Goal: Register for event/course

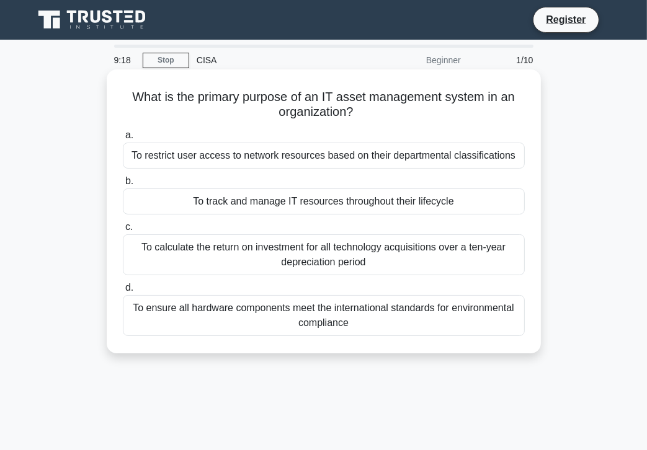
click at [182, 204] on div "To track and manage IT resources throughout their lifecycle" at bounding box center [324, 201] width 402 height 26
click at [123, 185] on input "b. To track and manage IT resources throughout their lifecycle" at bounding box center [123, 181] width 0 height 8
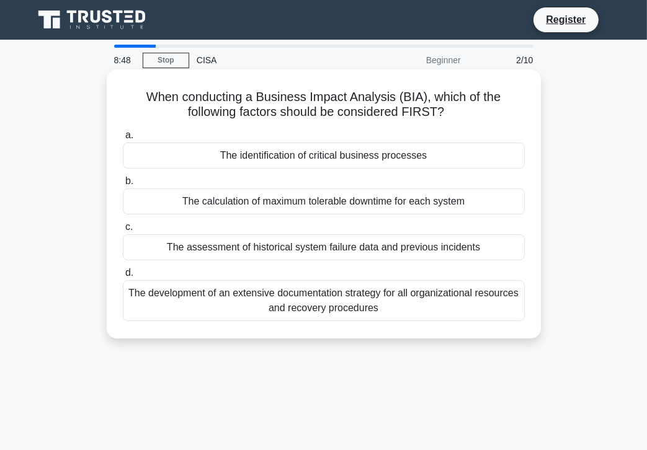
click at [177, 160] on div "The identification of critical business processes" at bounding box center [324, 156] width 402 height 26
click at [123, 139] on input "a. The identification of critical business processes" at bounding box center [123, 135] width 0 height 8
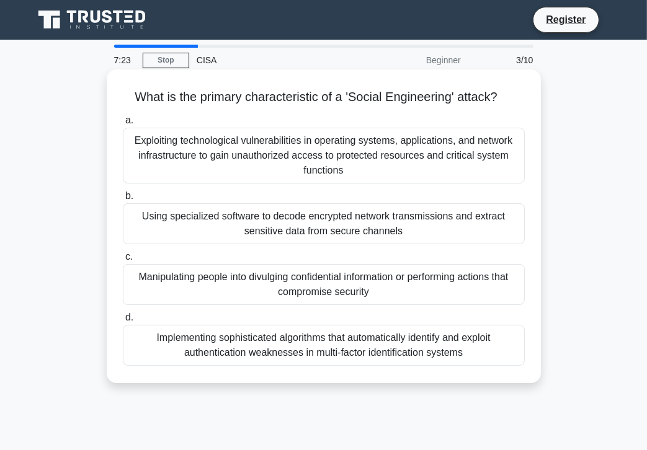
click at [192, 330] on div "Implementing sophisticated algorithms that automatically identify and exploit a…" at bounding box center [324, 345] width 402 height 41
click at [123, 322] on input "d. Implementing sophisticated algorithms that automatically identify and exploi…" at bounding box center [123, 318] width 0 height 8
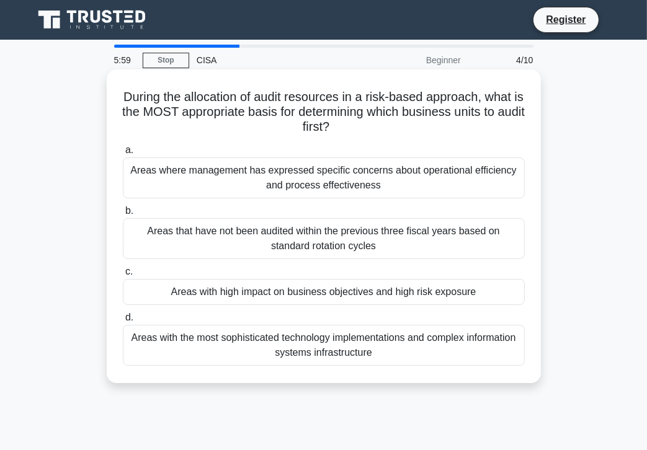
click at [154, 291] on div "Areas with high impact on business objectives and high risk exposure" at bounding box center [324, 292] width 402 height 26
click at [123, 276] on input "c. Areas with high impact on business objectives and high risk exposure" at bounding box center [123, 272] width 0 height 8
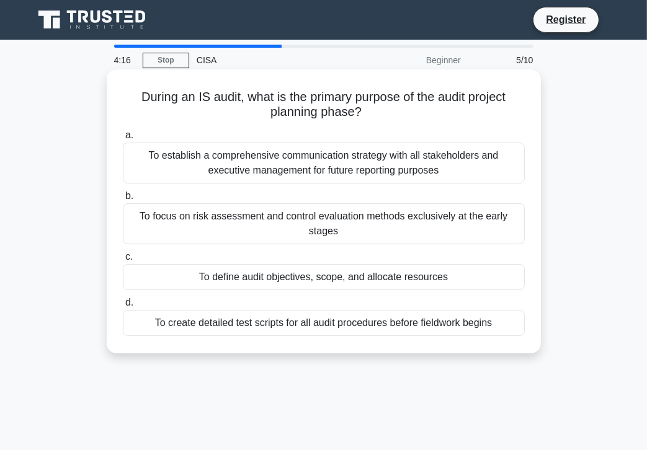
click at [175, 283] on div "To define audit objectives, scope, and allocate resources" at bounding box center [324, 277] width 402 height 26
click at [123, 261] on input "c. To define audit objectives, scope, and allocate resources" at bounding box center [123, 257] width 0 height 8
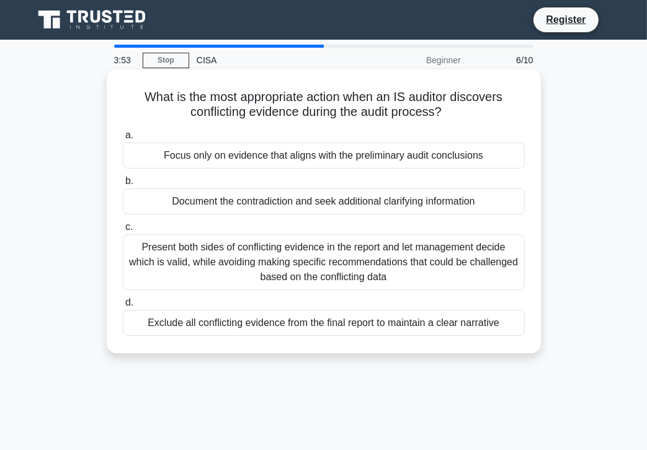
click at [154, 206] on div "Document the contradiction and seek additional clarifying information" at bounding box center [324, 201] width 402 height 26
click at [123, 185] on input "b. Document the contradiction and seek additional clarifying information" at bounding box center [123, 181] width 0 height 8
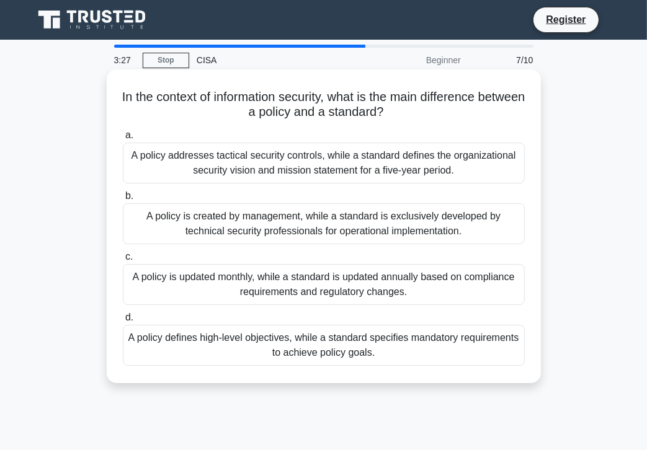
click at [203, 354] on div "A policy defines high-level objectives, while a standard specifies mandatory re…" at bounding box center [324, 345] width 402 height 41
click at [123, 322] on input "d. A policy defines high-level objectives, while a standard specifies mandatory…" at bounding box center [123, 318] width 0 height 8
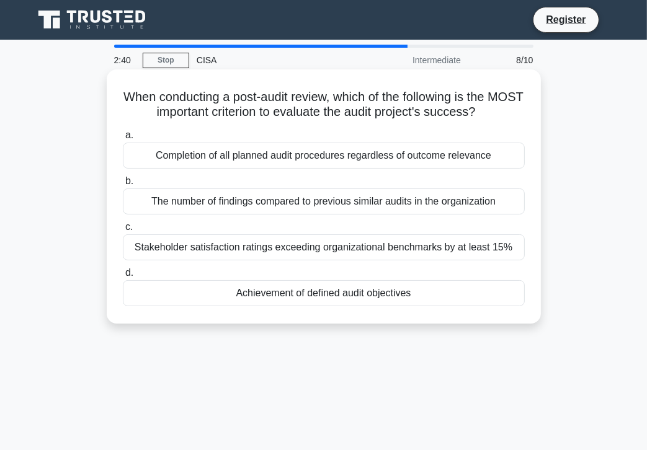
click at [217, 288] on div "Achievement of defined audit objectives" at bounding box center [324, 293] width 402 height 26
click at [123, 277] on input "d. Achievement of defined audit objectives" at bounding box center [123, 273] width 0 height 8
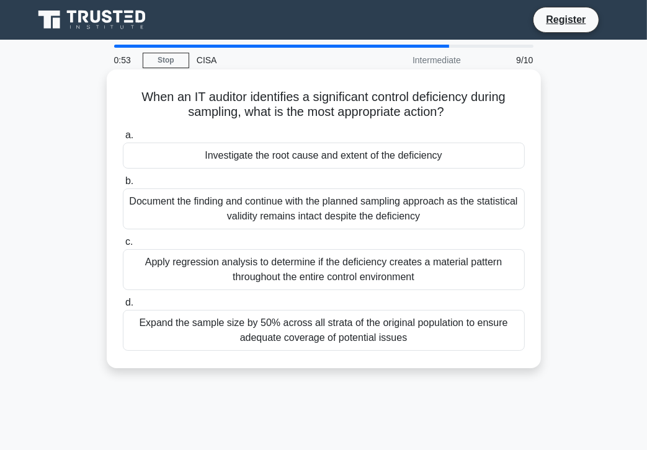
click at [469, 206] on div "Document the finding and continue with the planned sampling approach as the sta…" at bounding box center [324, 208] width 402 height 41
click at [123, 185] on input "b. Document the finding and continue with the planned sampling approach as the …" at bounding box center [123, 181] width 0 height 8
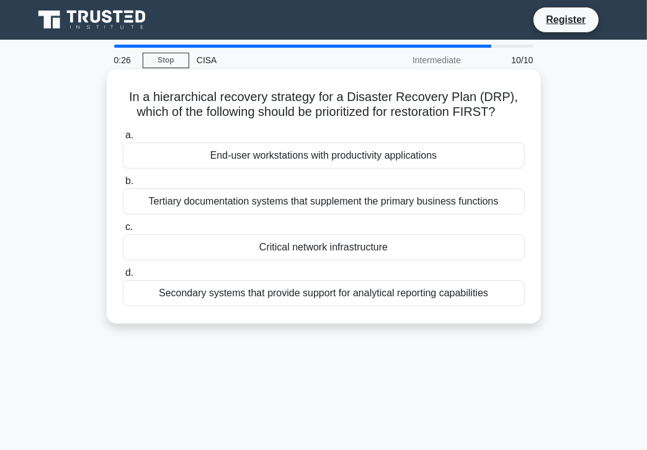
click at [363, 240] on div "Critical network infrastructure" at bounding box center [324, 247] width 402 height 26
click at [123, 231] on input "c. Critical network infrastructure" at bounding box center [123, 227] width 0 height 8
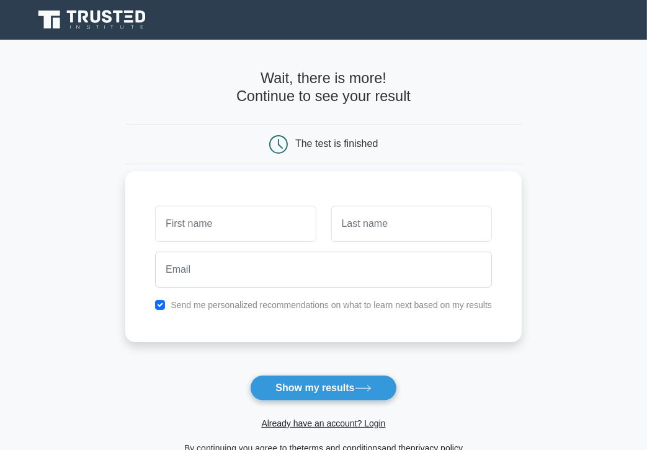
click at [236, 224] on input "text" at bounding box center [235, 224] width 161 height 36
type input "[PERSON_NAME]"
click at [372, 214] on input "text" at bounding box center [411, 224] width 161 height 36
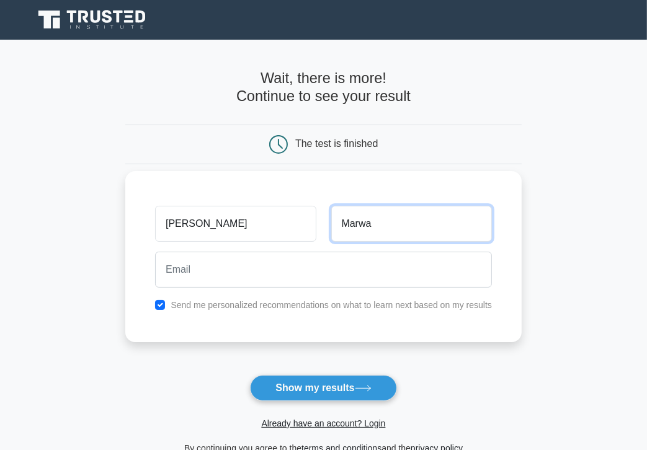
type input "Marwa"
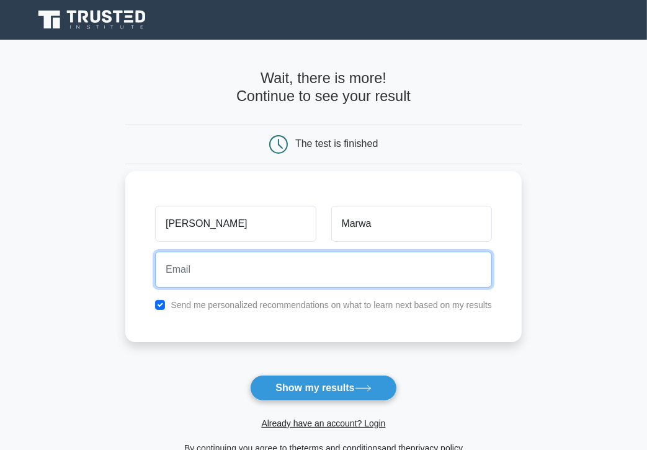
click at [276, 254] on input "email" at bounding box center [323, 270] width 337 height 36
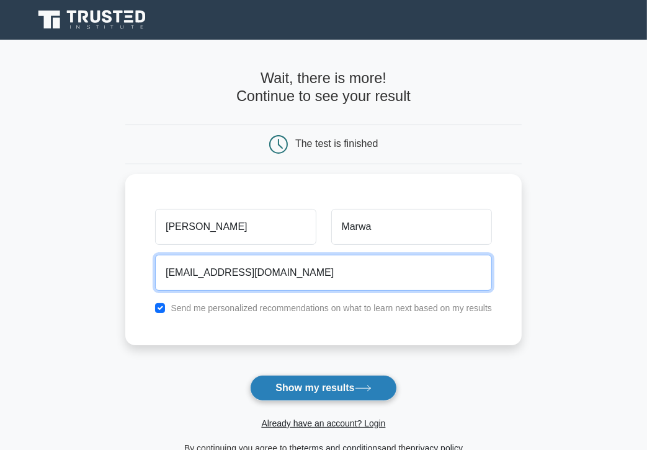
type input "[EMAIL_ADDRESS][DOMAIN_NAME]"
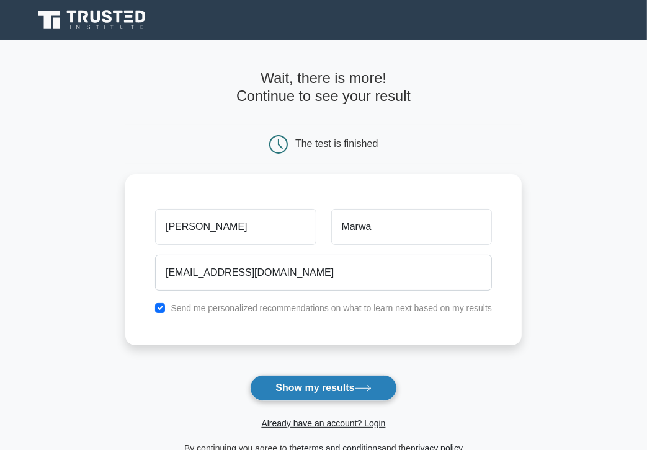
click at [296, 394] on button "Show my results" at bounding box center [323, 388] width 146 height 26
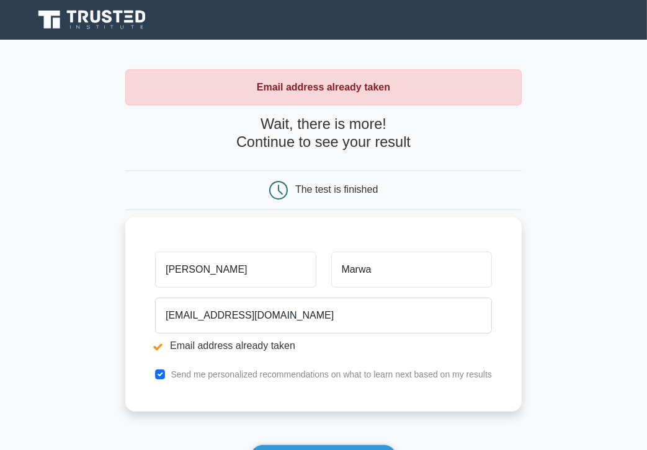
click at [263, 373] on label "Send me personalized recommendations on what to learn next based on my results" at bounding box center [330, 374] width 321 height 10
click at [288, 352] on li "Email address already taken" at bounding box center [323, 345] width 337 height 15
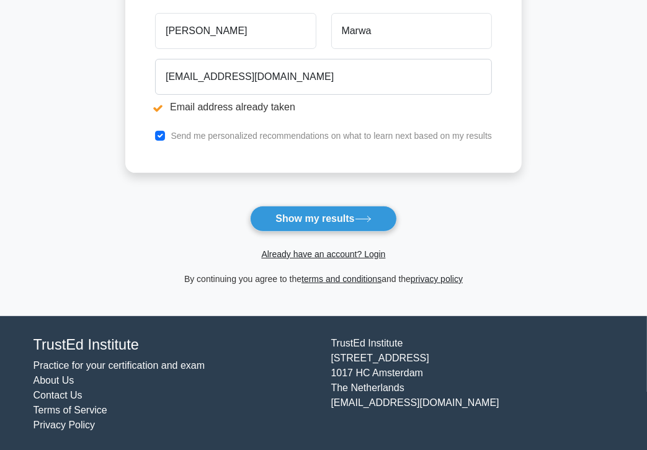
scroll to position [241, 0]
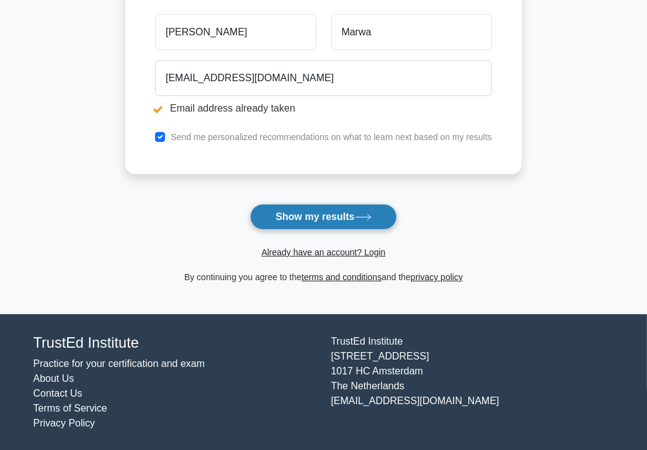
click at [322, 218] on button "Show my results" at bounding box center [323, 217] width 146 height 26
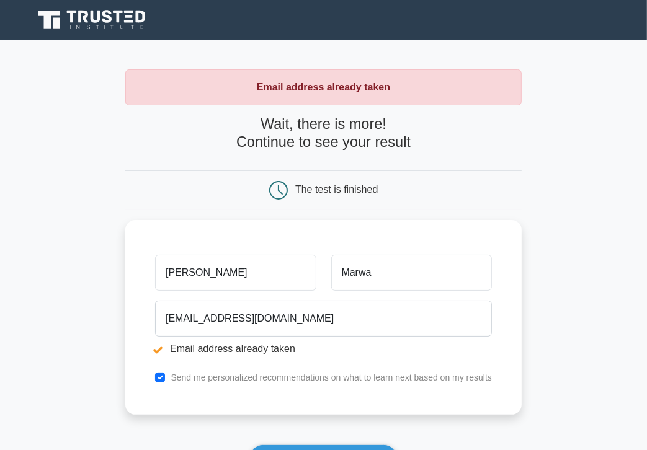
click at [567, 268] on main "Email address already taken Wait, there is more! Continue to see your result Th…" at bounding box center [323, 297] width 647 height 515
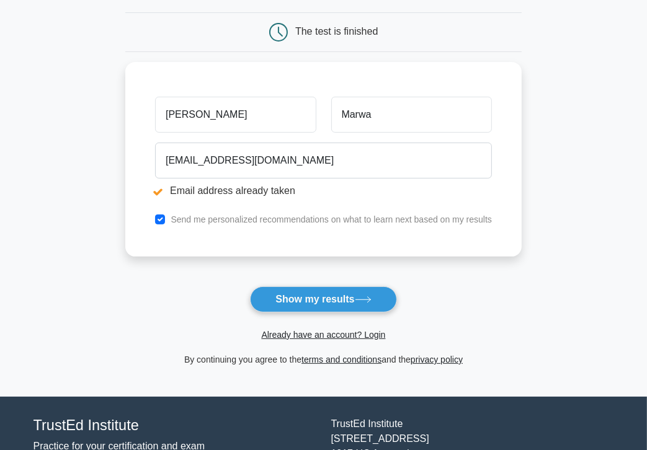
scroll to position [241, 0]
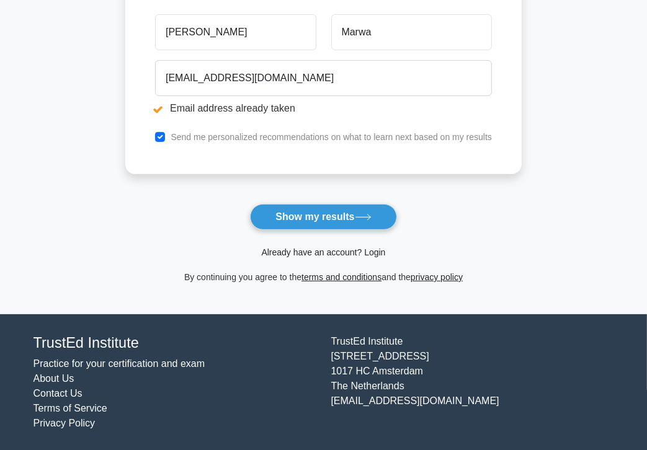
click at [338, 252] on link "Already have an account? Login" at bounding box center [323, 252] width 124 height 10
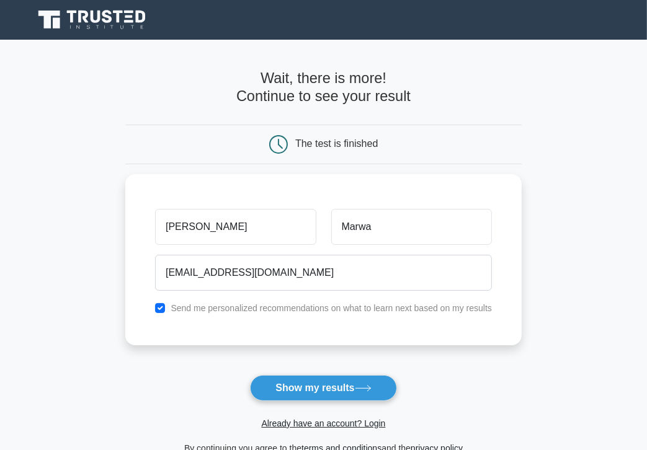
click at [485, 343] on form "Wait, there is more! Continue to see your result The test is finished [PERSON_N…" at bounding box center [323, 262] width 396 height 386
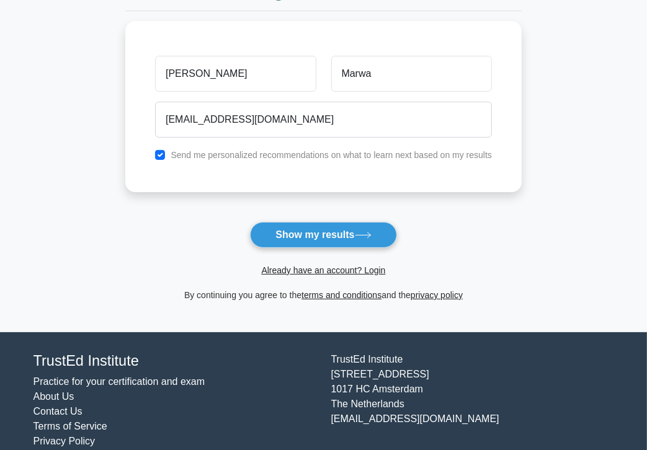
scroll to position [171, 0]
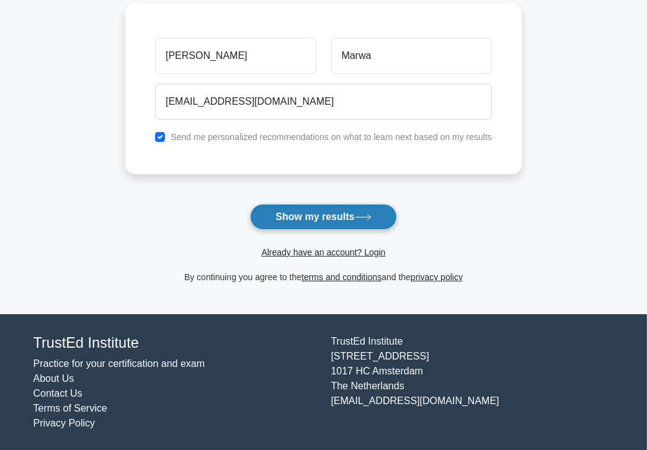
click at [347, 215] on button "Show my results" at bounding box center [323, 217] width 146 height 26
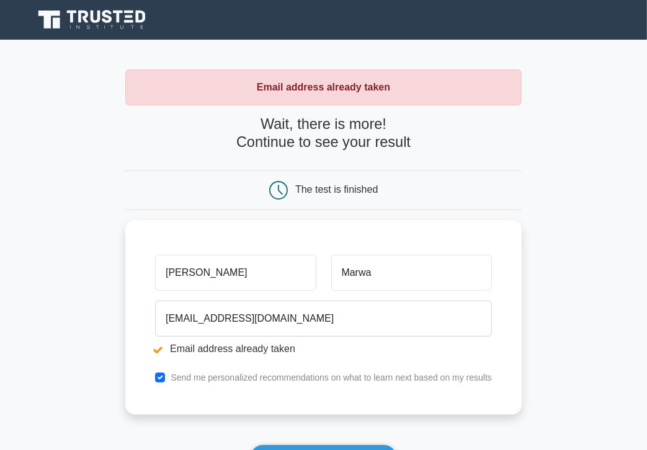
drag, startPoint x: 607, startPoint y: 0, endPoint x: 417, endPoint y: 50, distance: 196.8
click at [417, 50] on div "Email address already taken Wait, there is more! Continue to see your result Th…" at bounding box center [323, 297] width 396 height 515
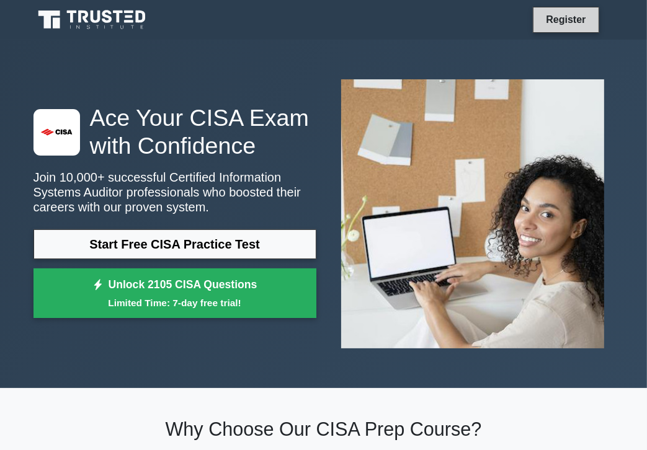
click at [568, 14] on link "Register" at bounding box center [565, 19] width 55 height 15
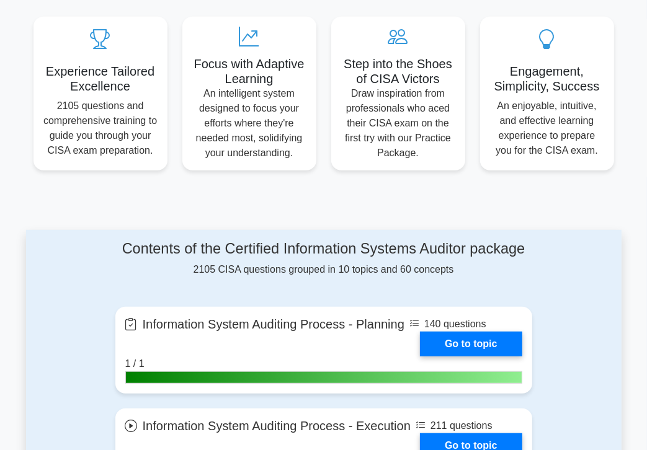
scroll to position [471, 0]
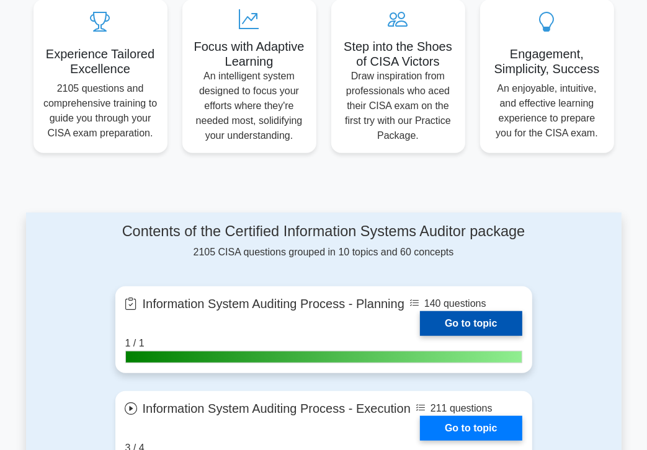
click at [462, 336] on link "Go to topic" at bounding box center [471, 323] width 102 height 25
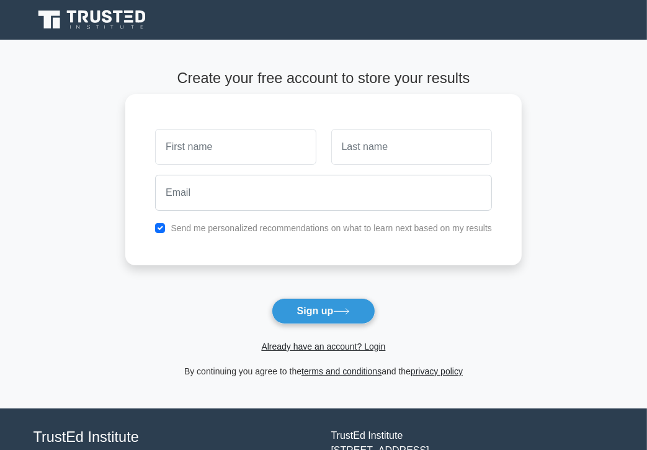
click at [192, 153] on input "text" at bounding box center [235, 147] width 161 height 36
type input "[PERSON_NAME]"
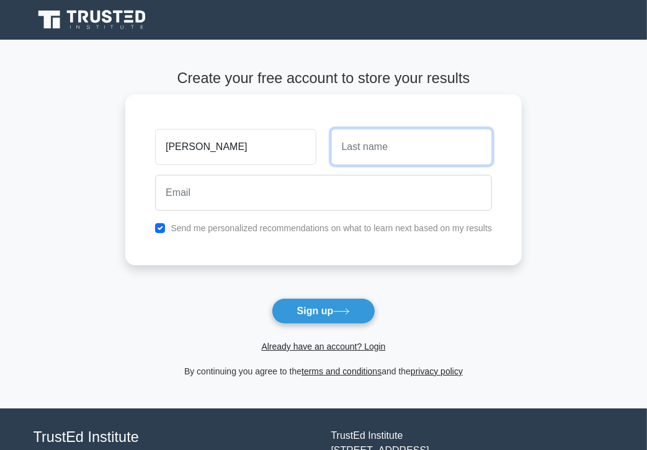
click at [360, 151] on input "text" at bounding box center [411, 147] width 161 height 36
type input "Marwa"
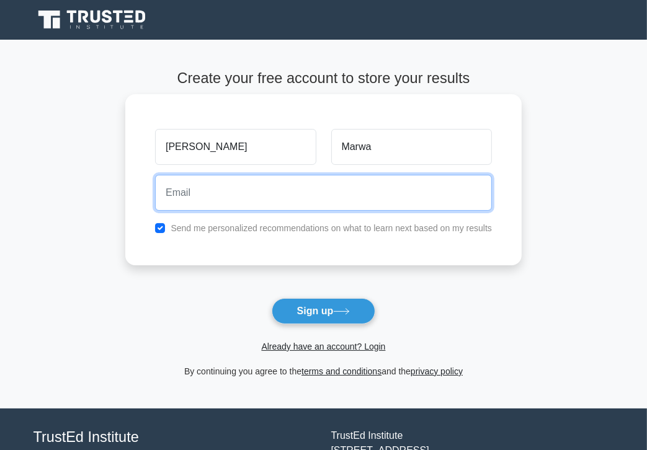
click at [239, 194] on input "email" at bounding box center [323, 193] width 337 height 36
type input "[EMAIL_ADDRESS][DOMAIN_NAME]"
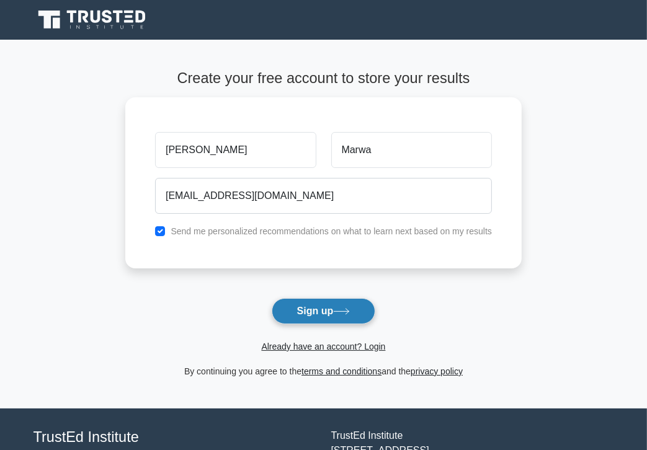
click at [303, 308] on button "Sign up" at bounding box center [324, 311] width 104 height 26
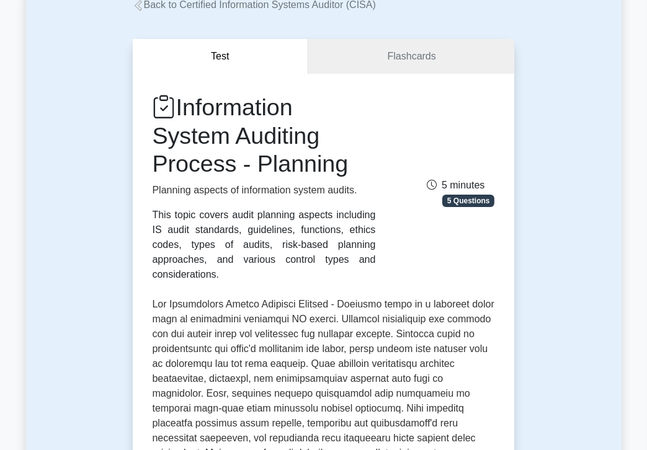
scroll to position [124, 0]
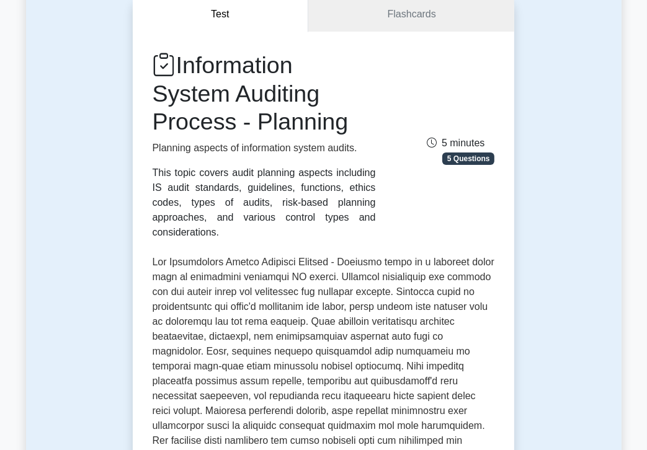
click at [243, 231] on div "Information System Auditing Process - Planning Planning aspects of information …" at bounding box center [323, 395] width 342 height 689
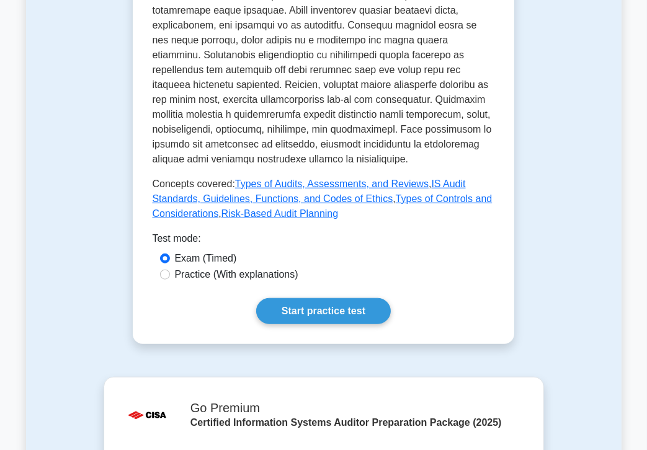
scroll to position [645, 0]
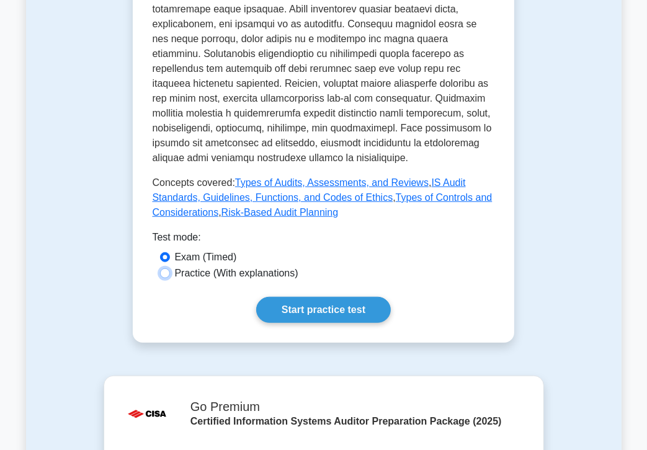
click at [165, 268] on input "Practice (With explanations)" at bounding box center [165, 273] width 10 height 10
radio input "true"
click at [307, 297] on link "Start practice test" at bounding box center [323, 310] width 135 height 26
click at [166, 252] on input "Exam (Timed)" at bounding box center [165, 257] width 10 height 10
radio input "true"
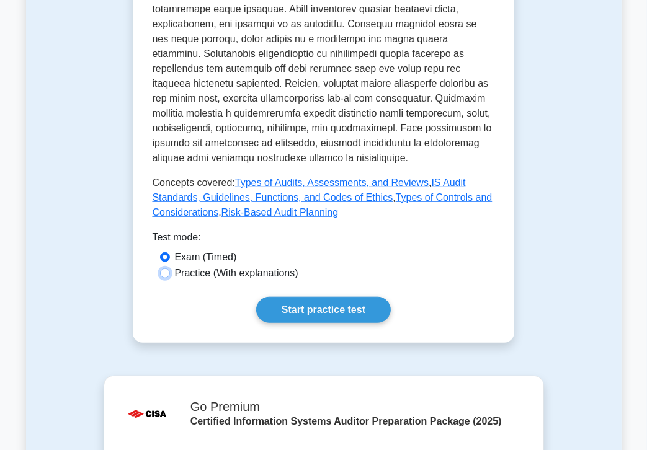
click at [160, 268] on input "Practice (With explanations)" at bounding box center [165, 273] width 10 height 10
radio input "true"
click at [160, 252] on input "Exam (Timed)" at bounding box center [165, 257] width 10 height 10
radio input "true"
click at [160, 268] on input "Practice (With explanations)" at bounding box center [165, 273] width 10 height 10
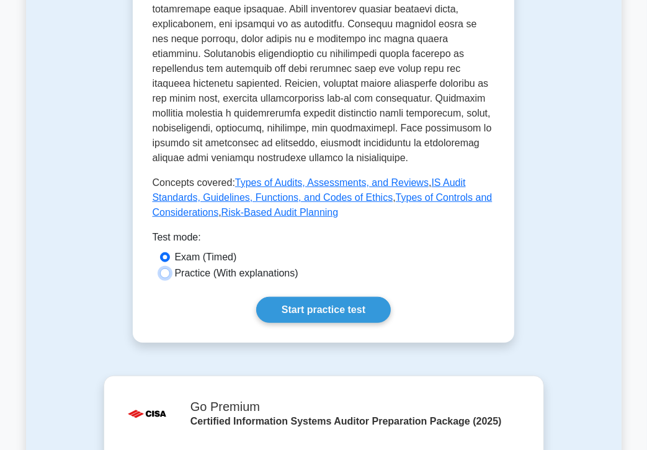
radio input "true"
click at [160, 252] on input "Exam (Timed)" at bounding box center [165, 257] width 10 height 10
radio input "true"
click at [160, 268] on input "Practice (With explanations)" at bounding box center [165, 273] width 10 height 10
radio input "true"
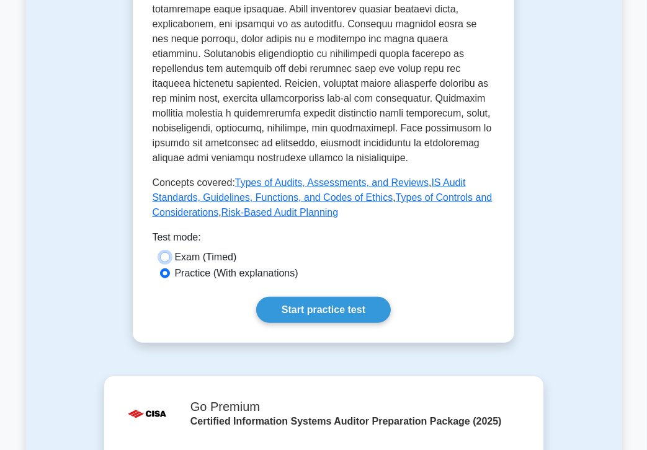
click at [166, 252] on input "Exam (Timed)" at bounding box center [165, 257] width 10 height 10
radio input "true"
click at [361, 232] on div "Test mode:" at bounding box center [323, 240] width 342 height 20
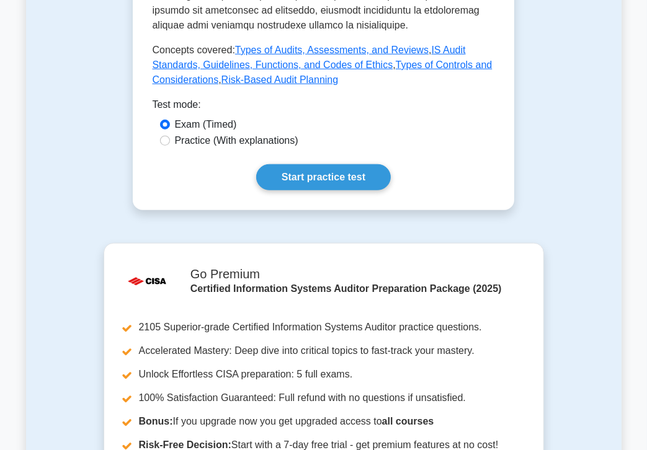
scroll to position [759, 0]
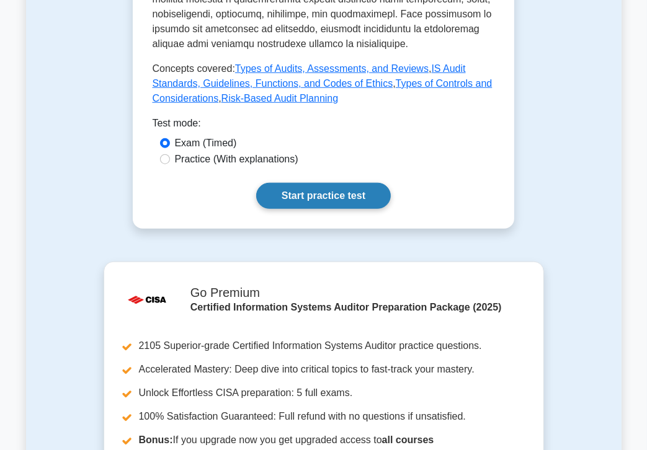
click at [320, 183] on link "Start practice test" at bounding box center [323, 196] width 135 height 26
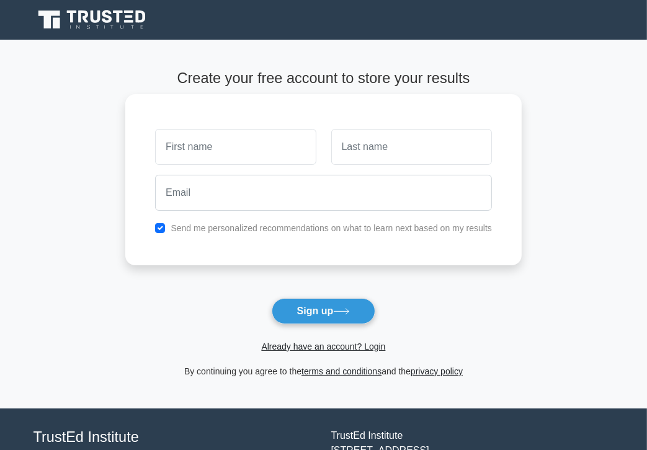
click at [215, 148] on input "text" at bounding box center [235, 147] width 161 height 36
type input "[PERSON_NAME]"
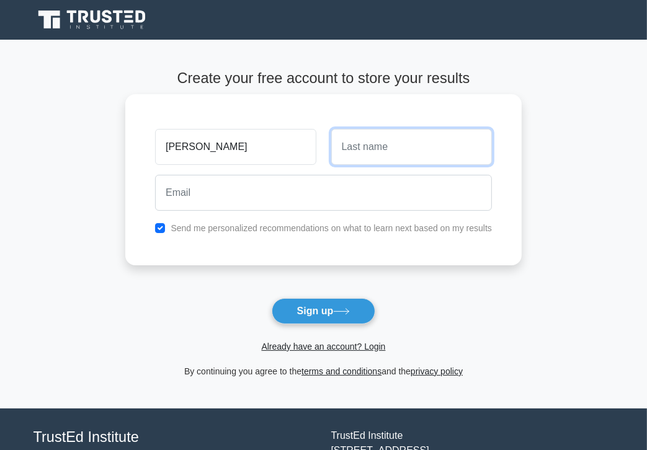
click at [363, 156] on input "text" at bounding box center [411, 147] width 161 height 36
type input "Marwa"
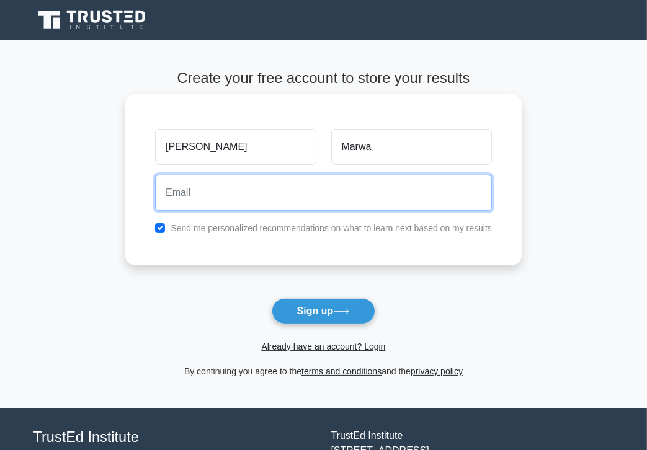
click at [286, 194] on input "email" at bounding box center [323, 193] width 337 height 36
type input "[EMAIL_ADDRESS][DOMAIN_NAME]"
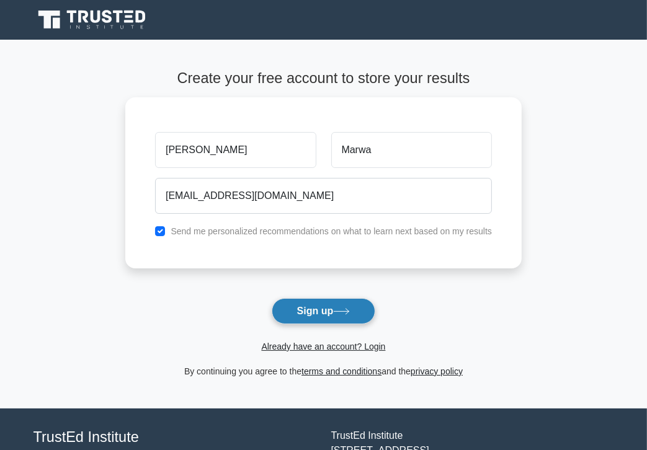
click at [307, 311] on button "Sign up" at bounding box center [324, 311] width 104 height 26
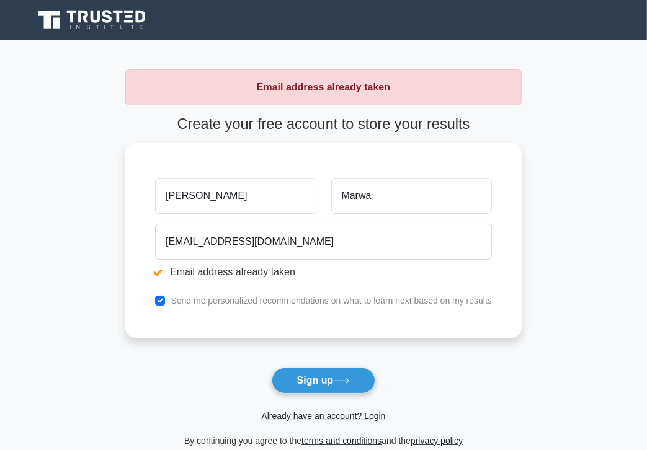
click at [448, 360] on form "Create your free account to store your results [PERSON_NAME] [GEOGRAPHIC_DATA] …" at bounding box center [323, 281] width 396 height 332
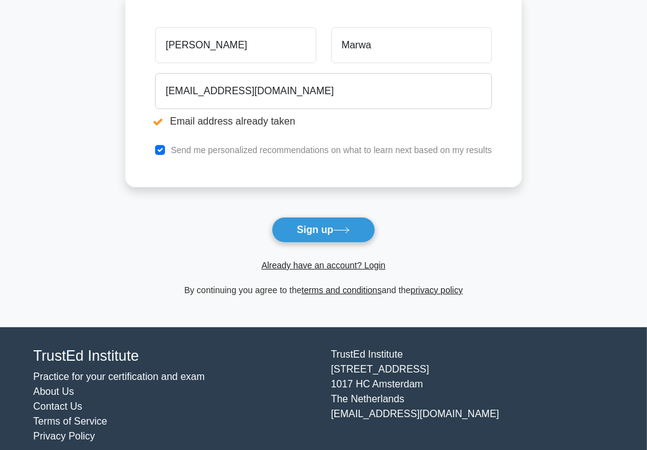
scroll to position [164, 0]
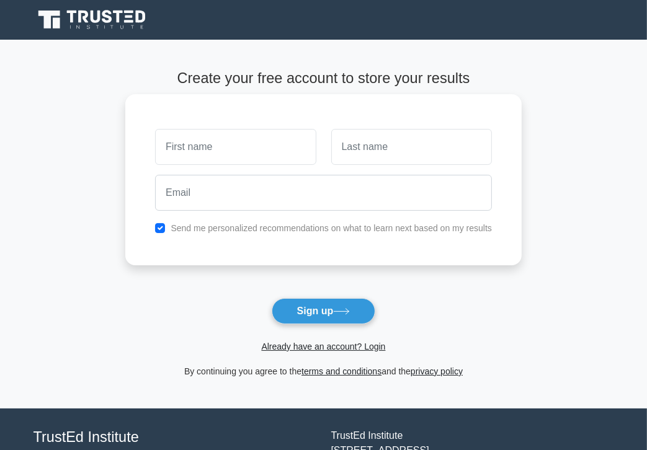
click at [197, 154] on input "text" at bounding box center [235, 147] width 161 height 36
type input "Emily"
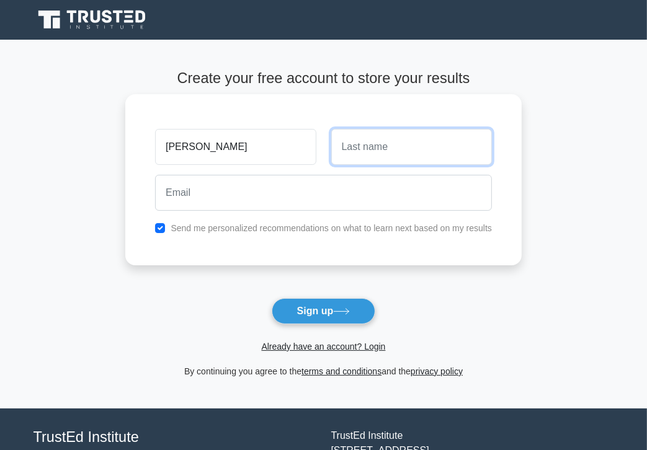
click at [386, 149] on input "text" at bounding box center [411, 147] width 161 height 36
type input "Marwa"
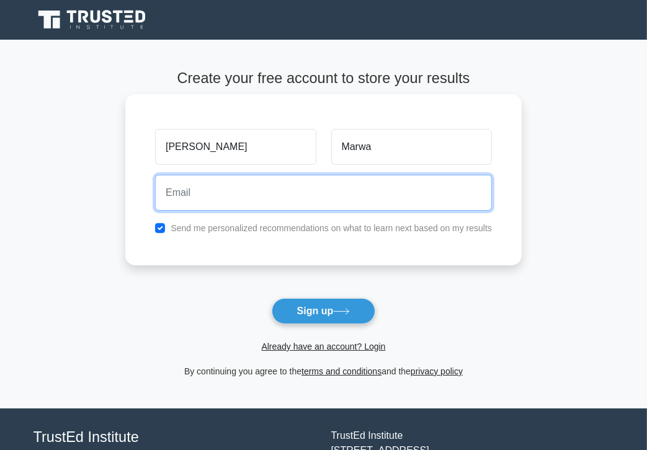
click at [186, 199] on input "email" at bounding box center [323, 193] width 337 height 36
type input "[EMAIL_ADDRESS][DOMAIN_NAME]"
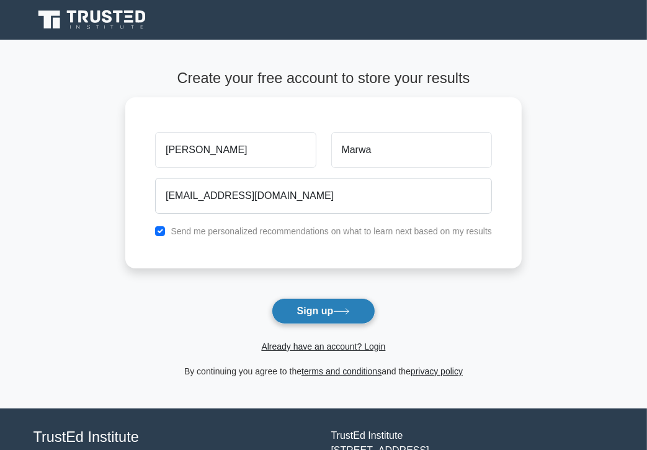
click at [318, 308] on button "Sign up" at bounding box center [324, 311] width 104 height 26
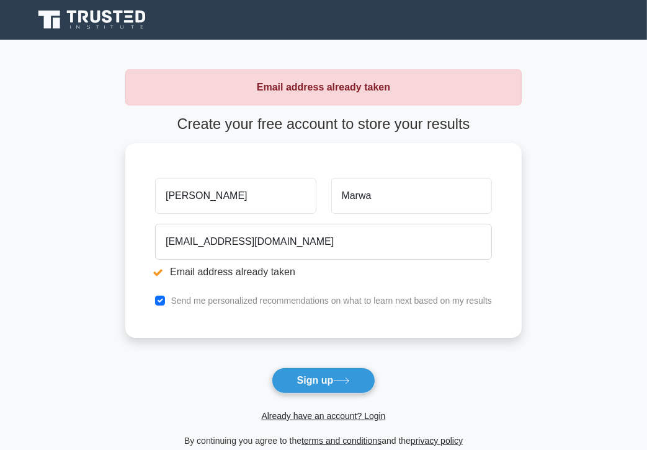
click at [466, 368] on form "Create your free account to store your results Emily Marwa emilyjeramarwa@gmail…" at bounding box center [323, 281] width 396 height 332
click at [288, 412] on link "Already have an account? Login" at bounding box center [323, 416] width 124 height 10
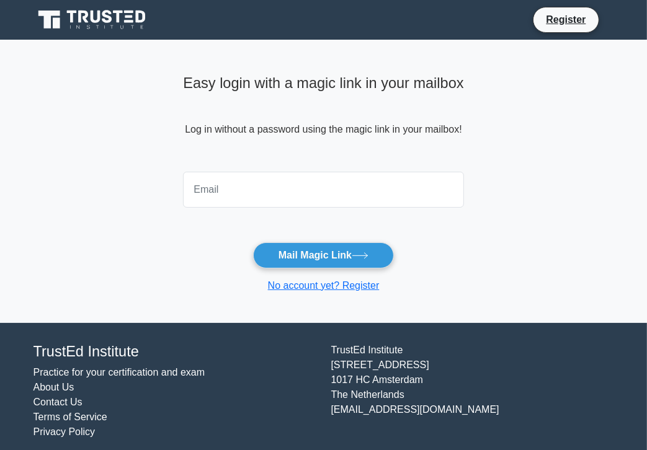
click at [214, 193] on input "email" at bounding box center [323, 190] width 280 height 36
type input "[EMAIL_ADDRESS][DOMAIN_NAME]"
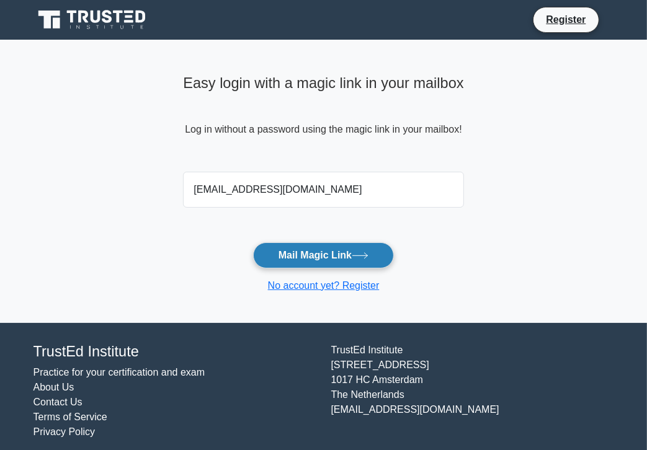
click at [310, 254] on button "Mail Magic Link" at bounding box center [323, 255] width 141 height 26
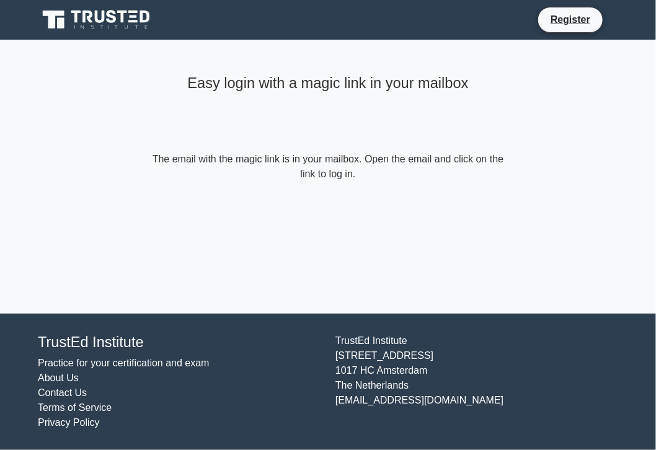
click at [12, 18] on nav "Register" at bounding box center [328, 20] width 656 height 40
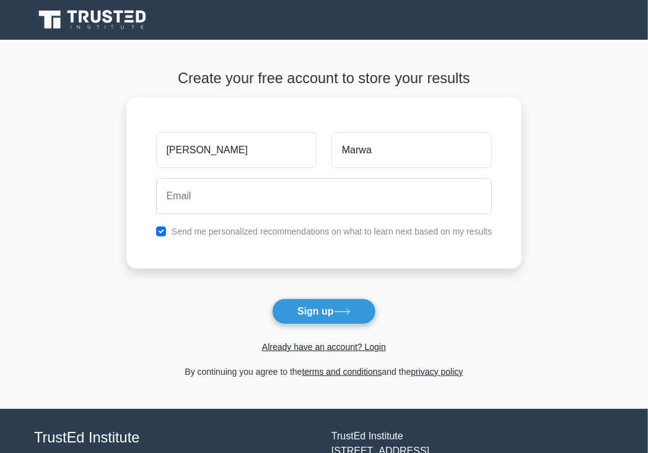
type input "[EMAIL_ADDRESS][DOMAIN_NAME]"
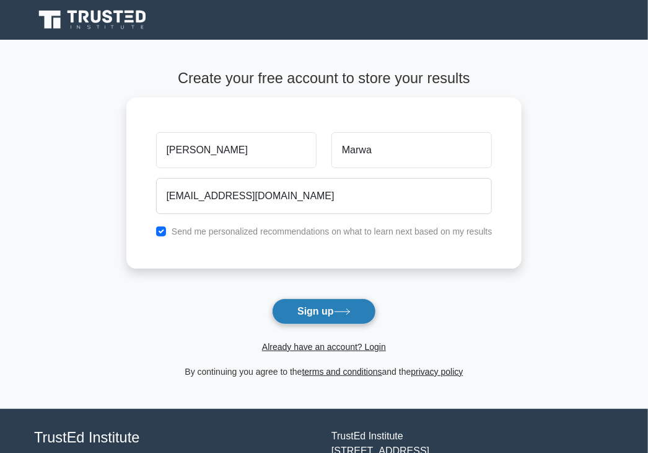
click at [300, 311] on button "Sign up" at bounding box center [324, 311] width 104 height 26
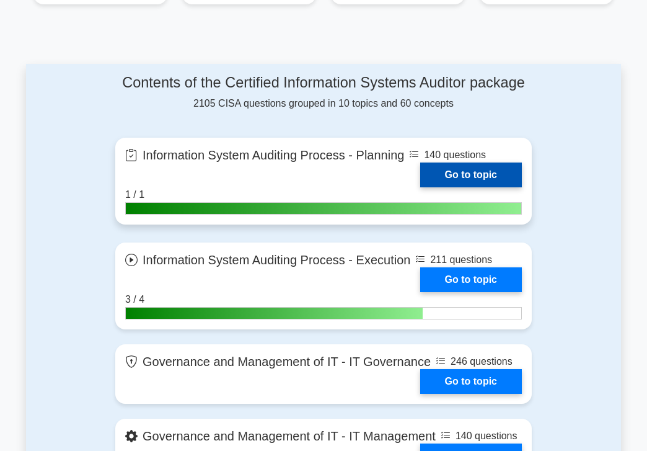
click at [468, 187] on link "Go to topic" at bounding box center [471, 174] width 102 height 25
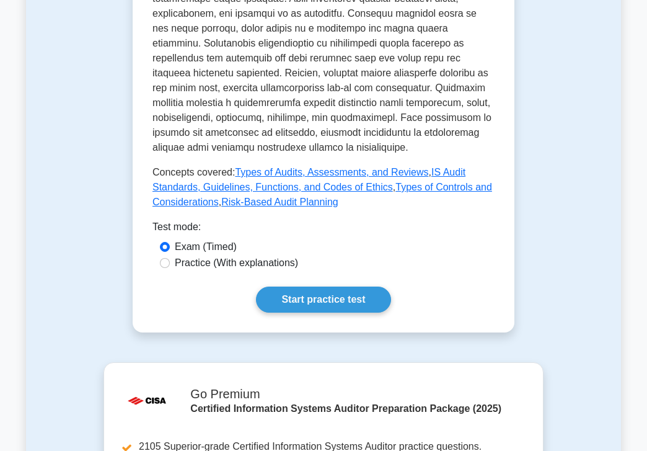
scroll to position [645, 0]
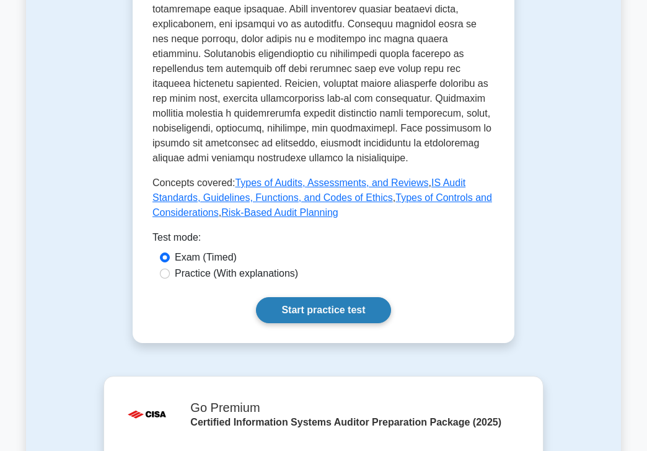
click at [308, 297] on link "Start practice test" at bounding box center [323, 310] width 135 height 26
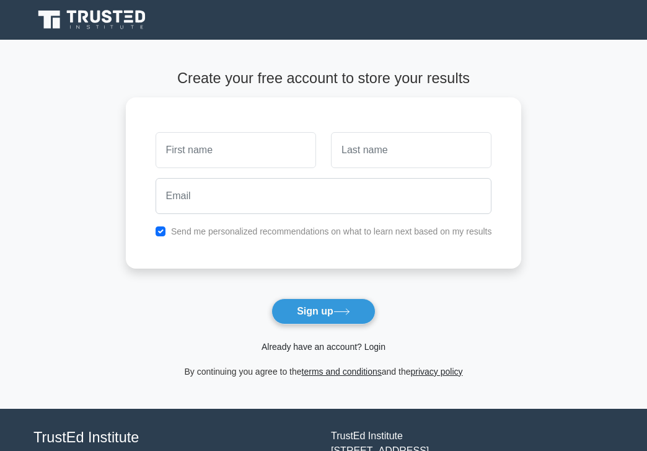
click at [378, 347] on link "Already have an account? Login" at bounding box center [324, 347] width 124 height 10
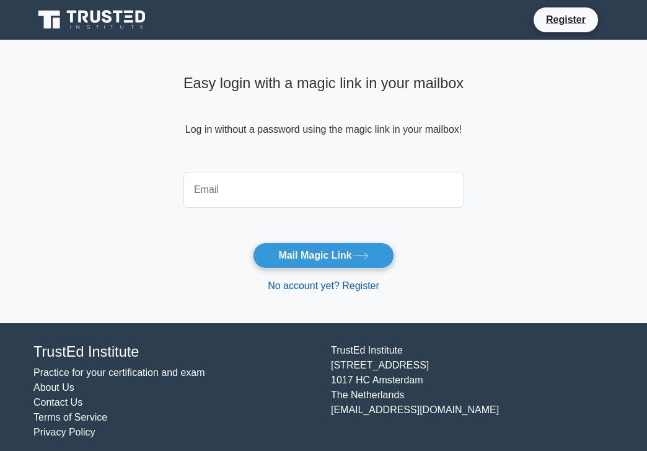
click at [374, 287] on link "No account yet? Register" at bounding box center [324, 285] width 112 height 11
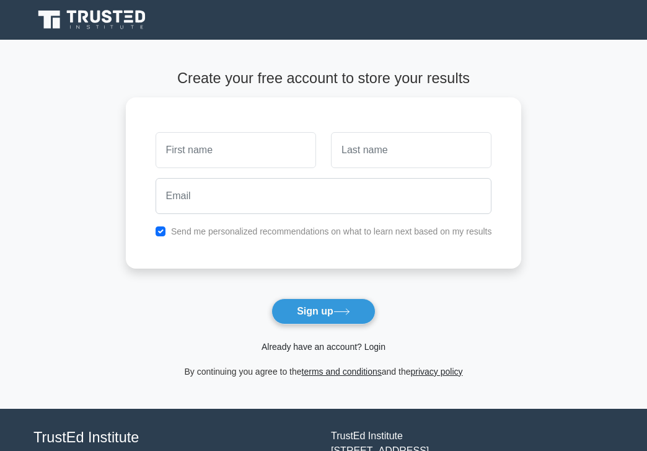
click at [374, 348] on link "Already have an account? Login" at bounding box center [324, 347] width 124 height 10
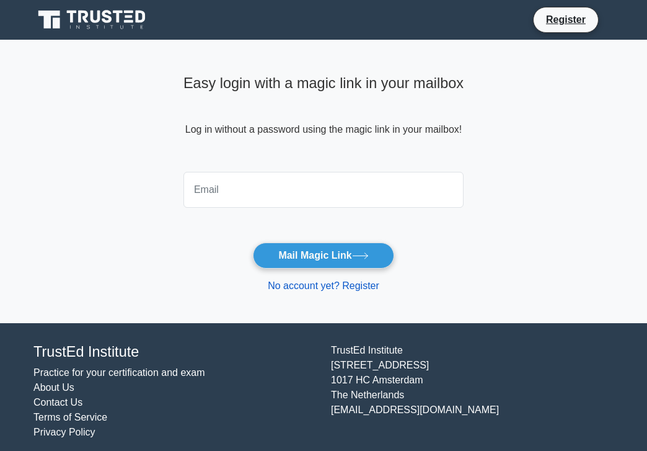
click at [374, 286] on link "No account yet? Register" at bounding box center [324, 285] width 112 height 11
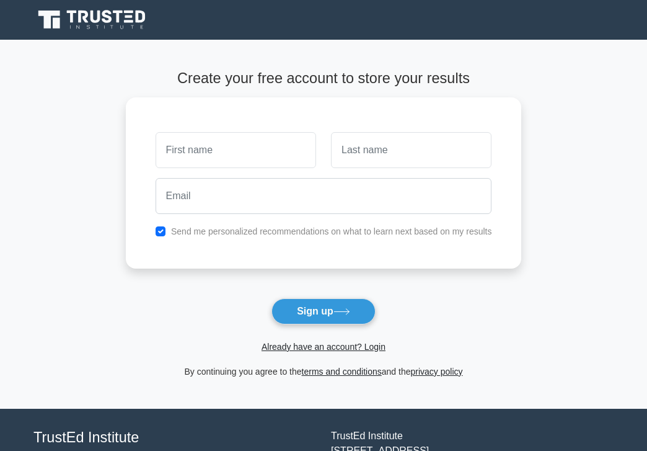
drag, startPoint x: 656, startPoint y: 79, endPoint x: 422, endPoint y: 295, distance: 318.5
click at [422, 295] on form "Create your free account to store your results Send me personalized recommendat…" at bounding box center [324, 223] width 396 height 309
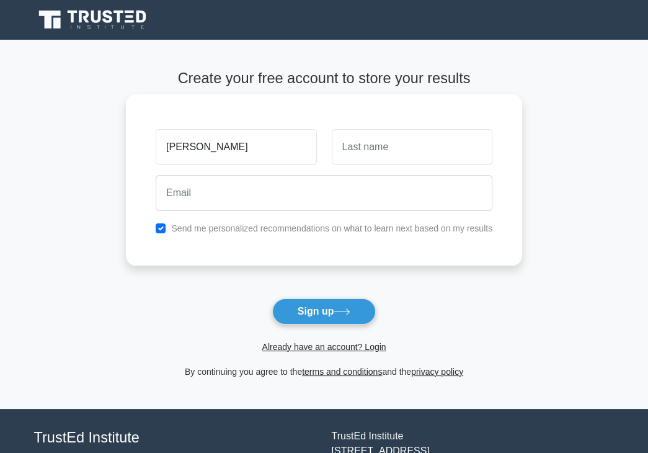
type input "Marwa"
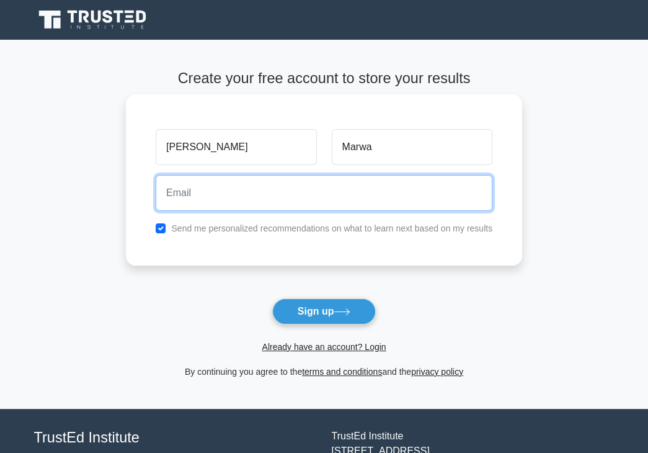
click at [257, 194] on input "email" at bounding box center [324, 193] width 337 height 36
type input "[EMAIL_ADDRESS][DOMAIN_NAME]"
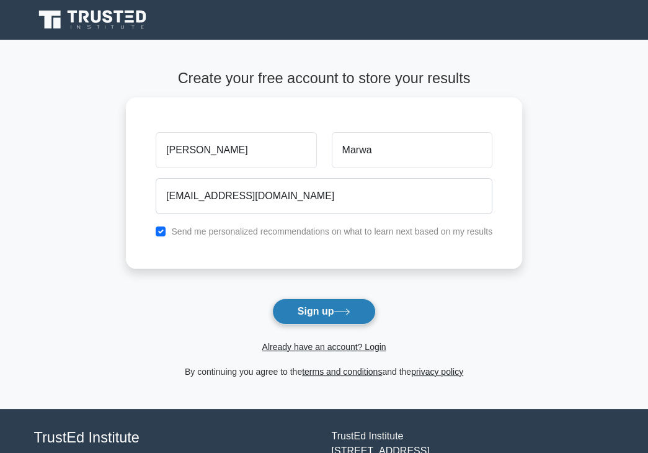
click at [314, 305] on button "Sign up" at bounding box center [324, 311] width 104 height 26
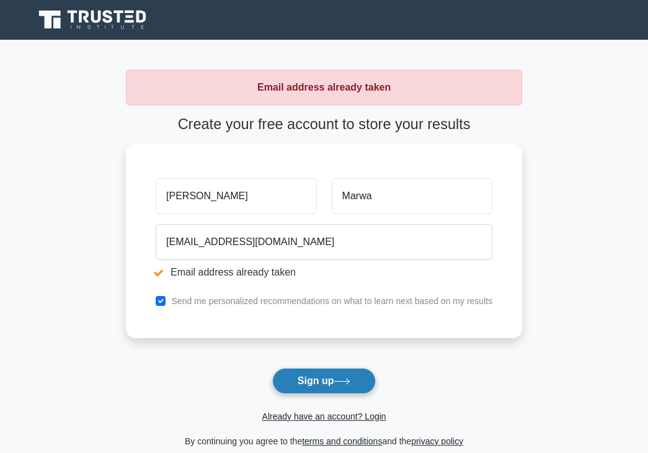
click at [325, 375] on button "Sign up" at bounding box center [324, 381] width 104 height 26
